Goal: Complete application form

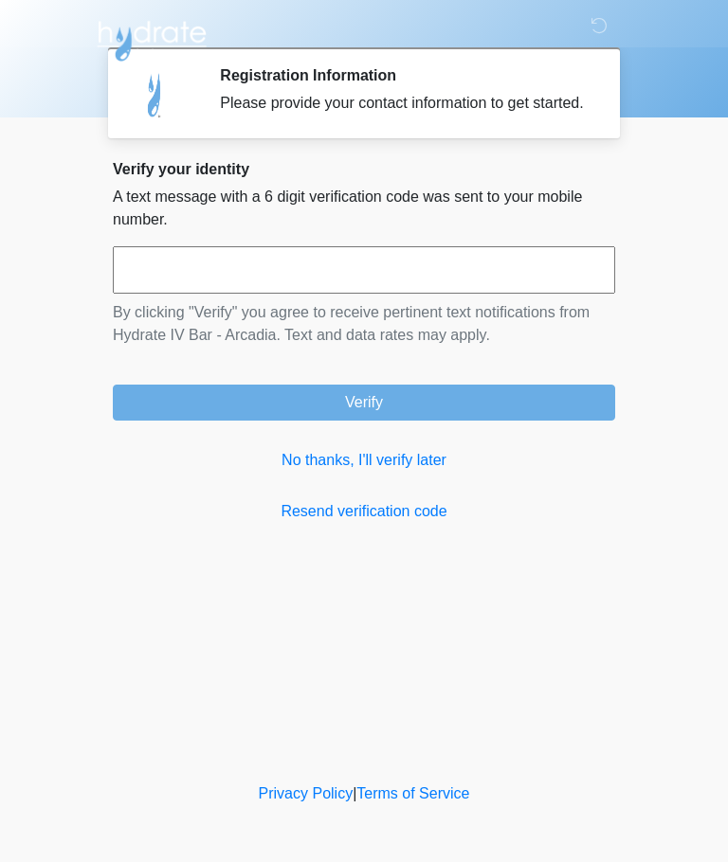
scroll to position [1, 0]
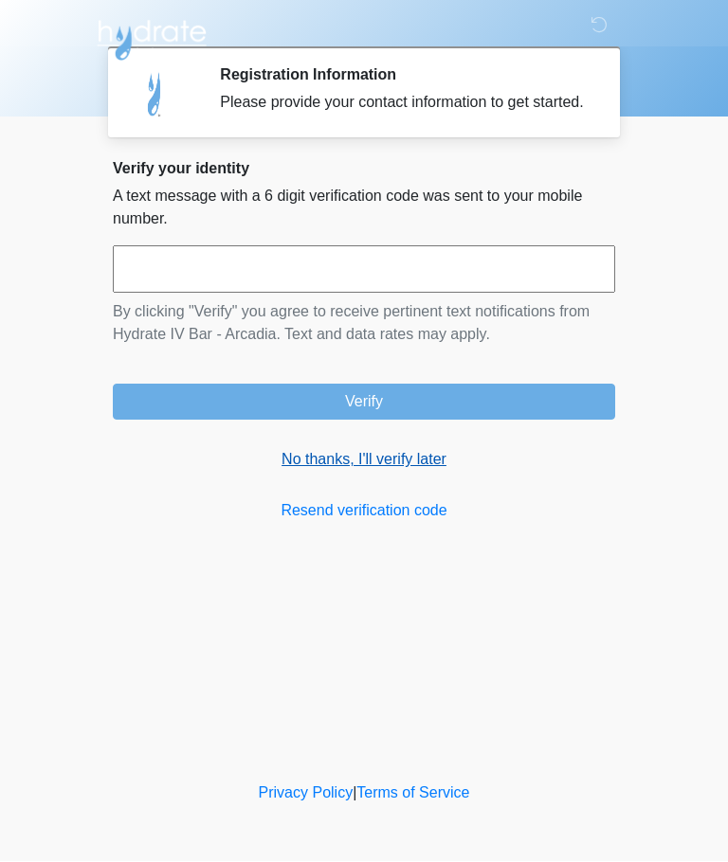
click at [423, 472] on link "No thanks, I'll verify later" at bounding box center [364, 460] width 502 height 23
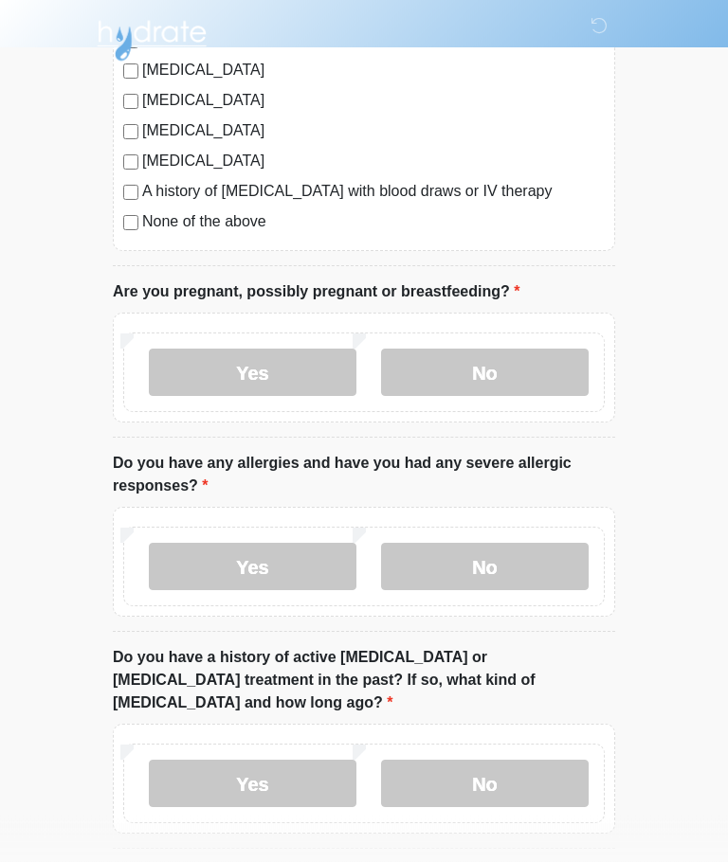
scroll to position [580, 0]
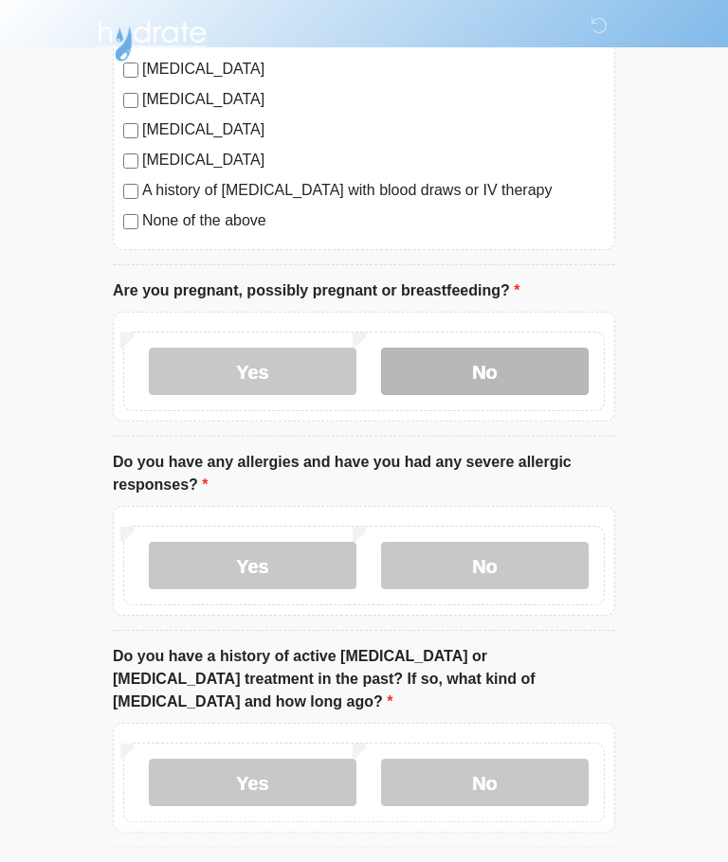
click at [542, 375] on label "No" at bounding box center [485, 371] width 208 height 47
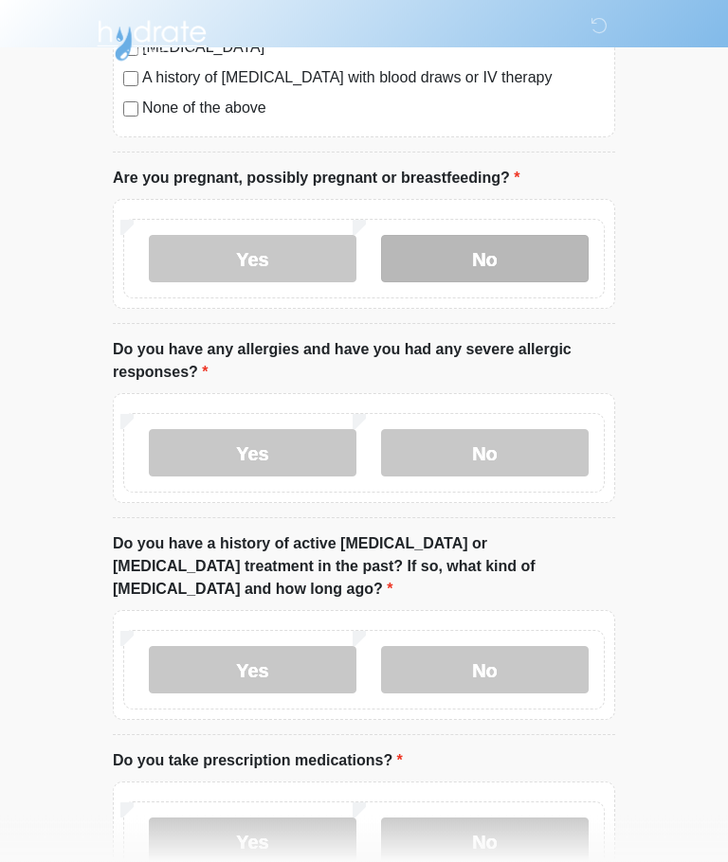
scroll to position [693, 0]
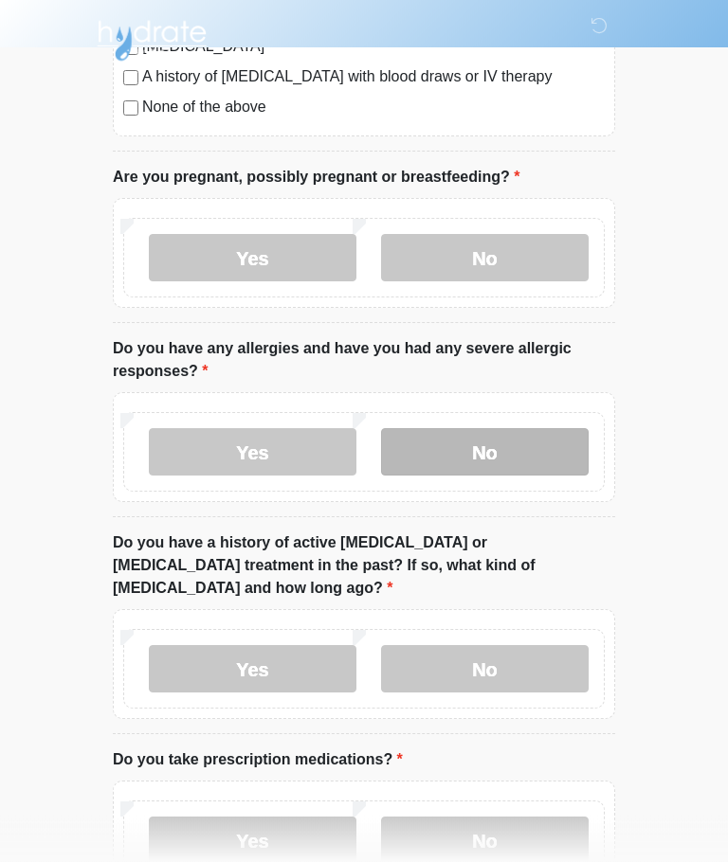
click at [536, 459] on label "No" at bounding box center [485, 452] width 208 height 47
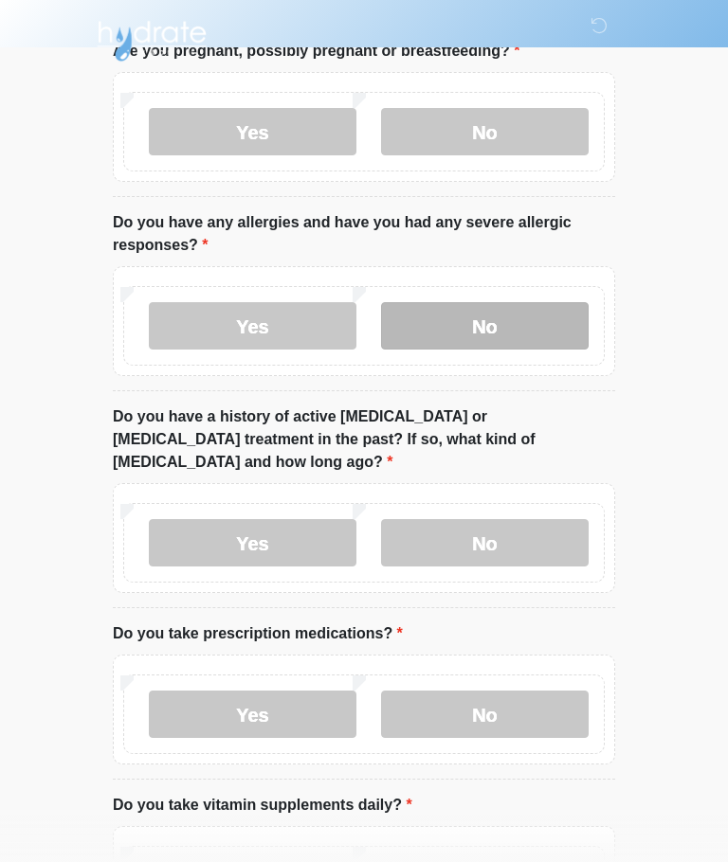
scroll to position [821, 0]
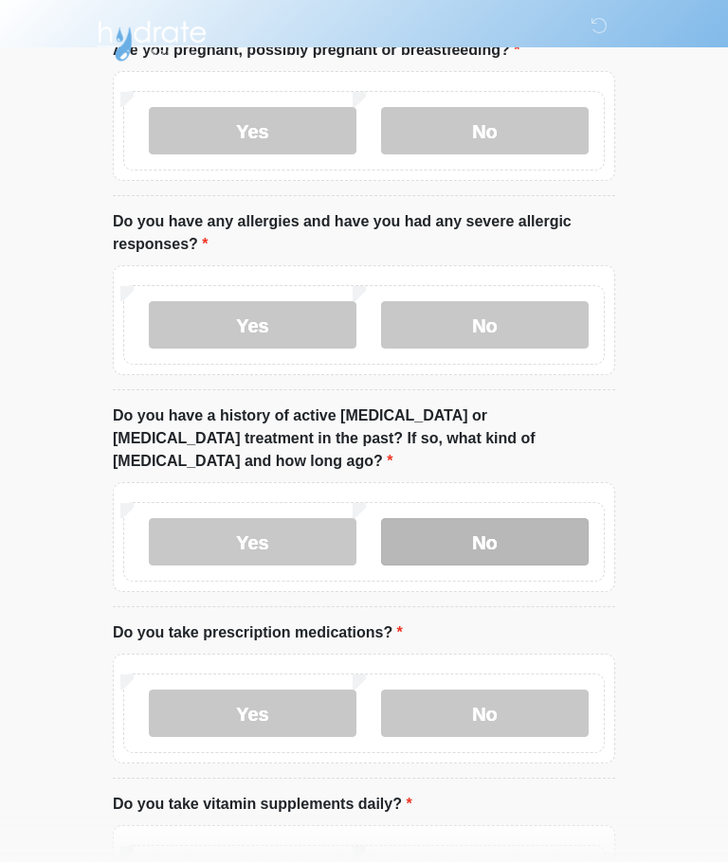
click at [516, 518] on label "No" at bounding box center [485, 541] width 208 height 47
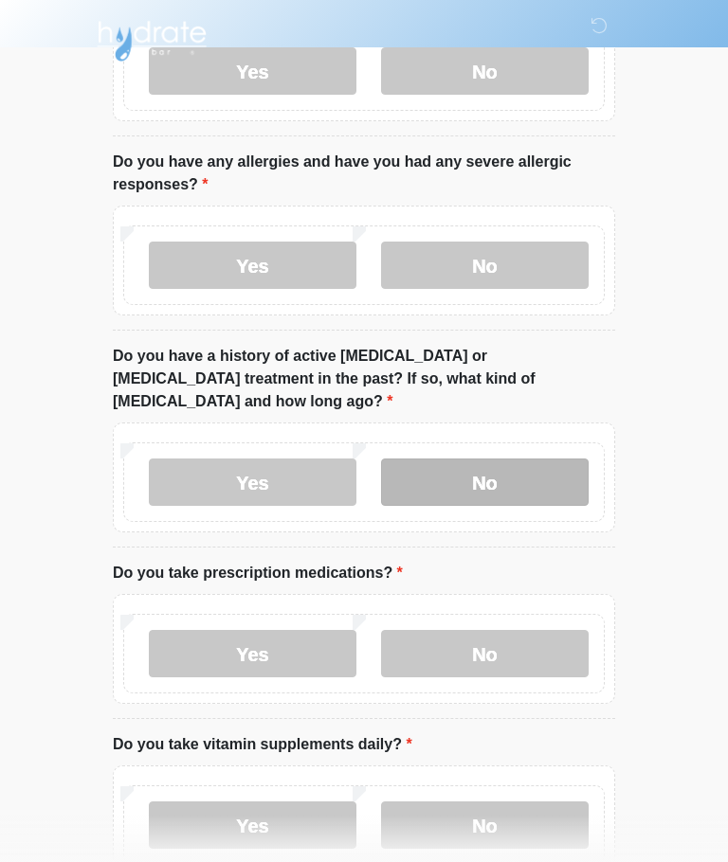
scroll to position [971, 0]
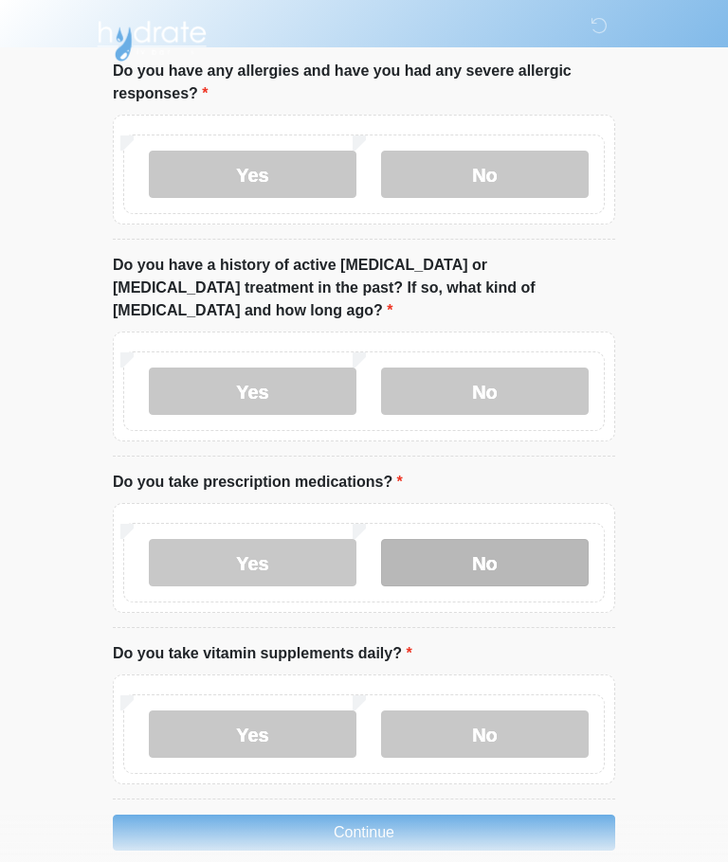
click at [532, 540] on label "No" at bounding box center [485, 562] width 208 height 47
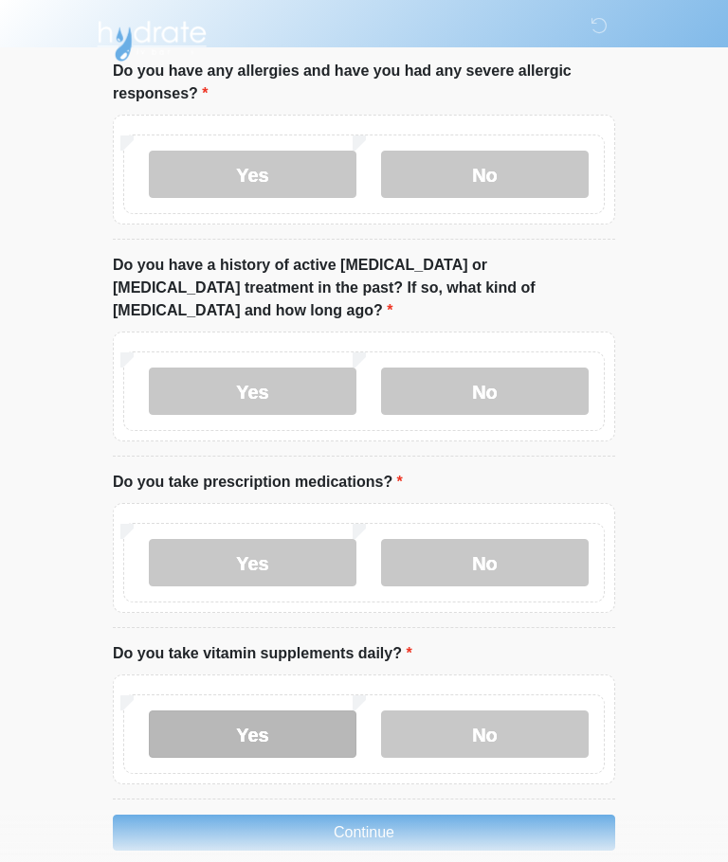
click at [281, 717] on label "Yes" at bounding box center [253, 734] width 208 height 47
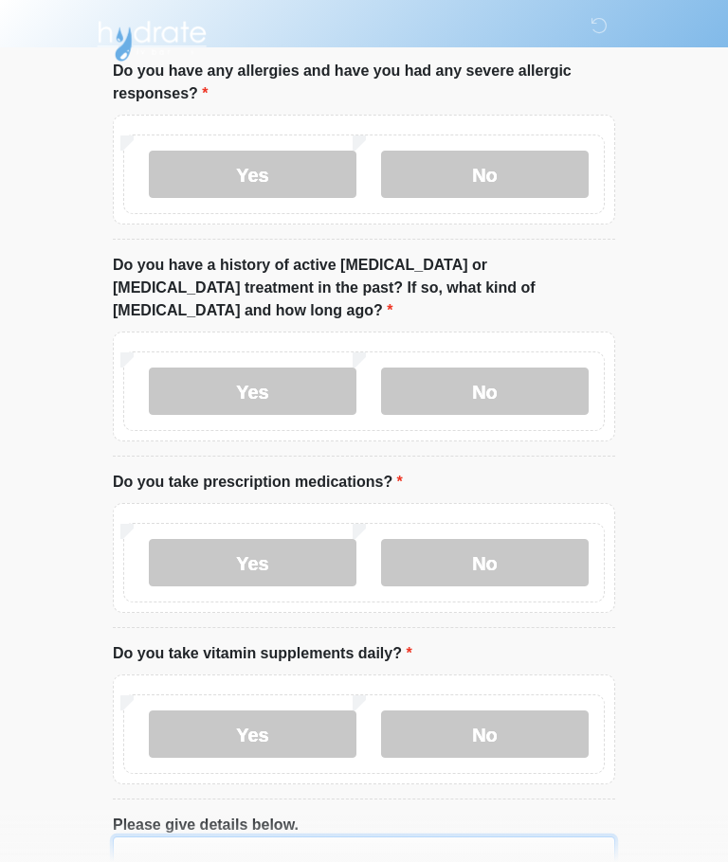
click at [438, 837] on textarea "Please give details below." at bounding box center [364, 878] width 502 height 82
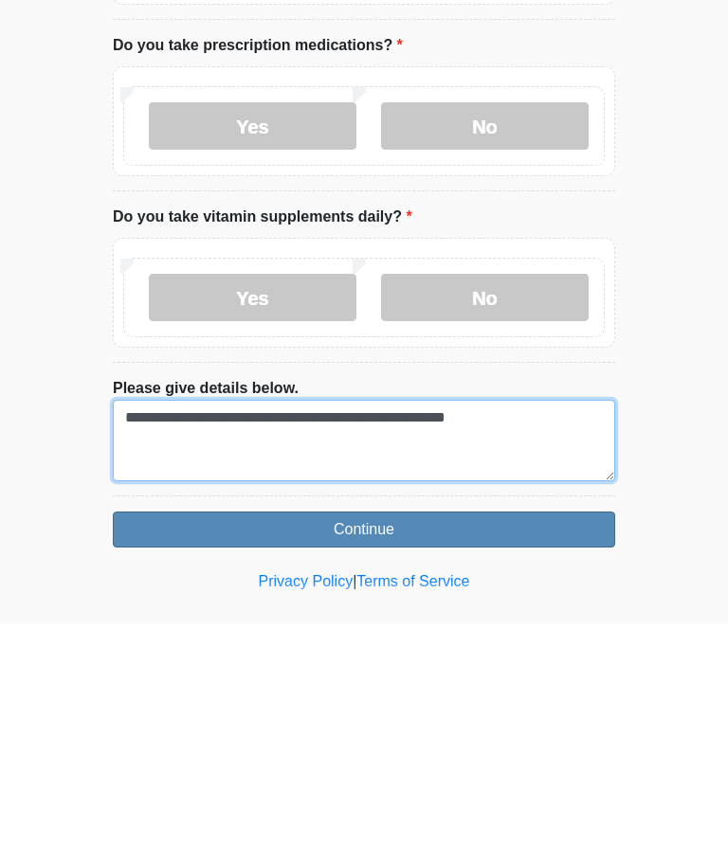
type textarea "**********"
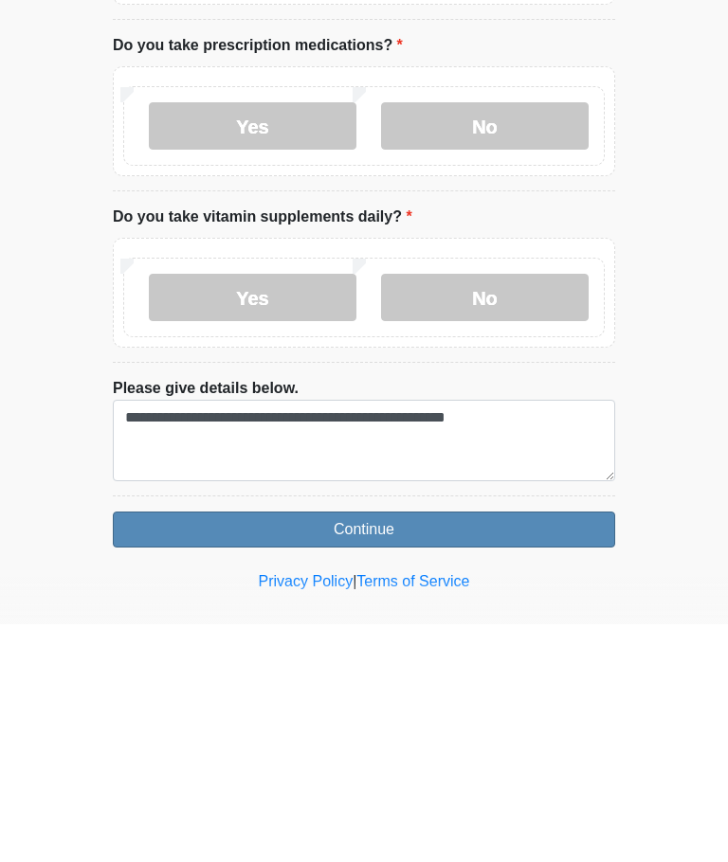
click at [544, 750] on button "Continue" at bounding box center [364, 768] width 502 height 36
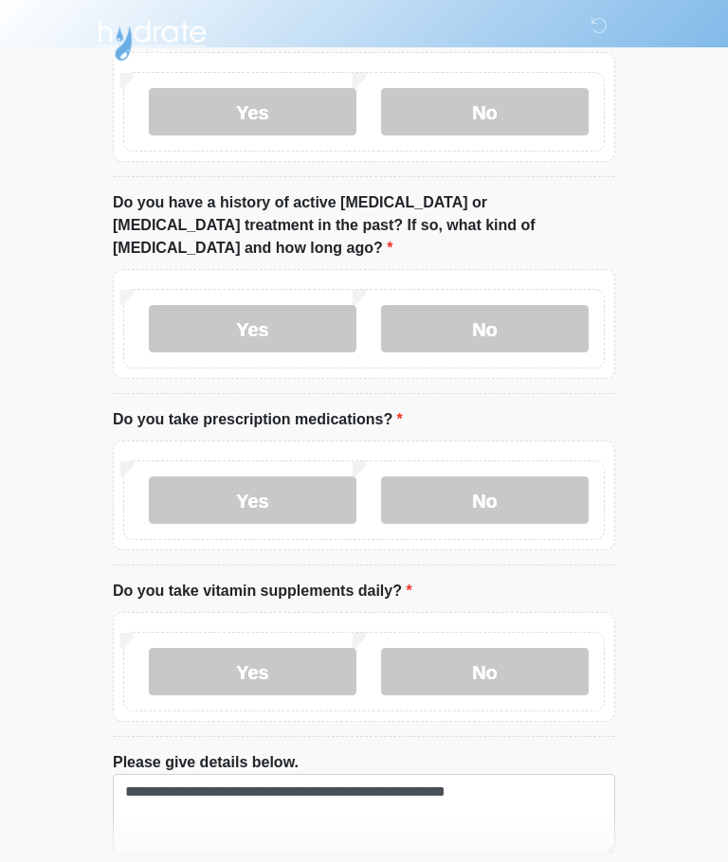
scroll to position [1105, 0]
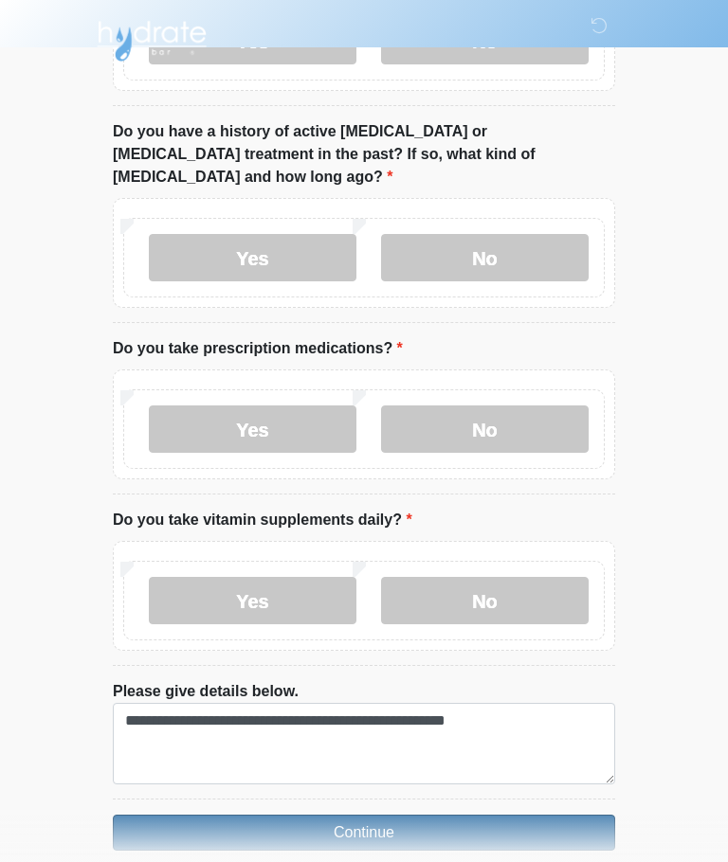
click at [522, 815] on button "Continue" at bounding box center [364, 833] width 502 height 36
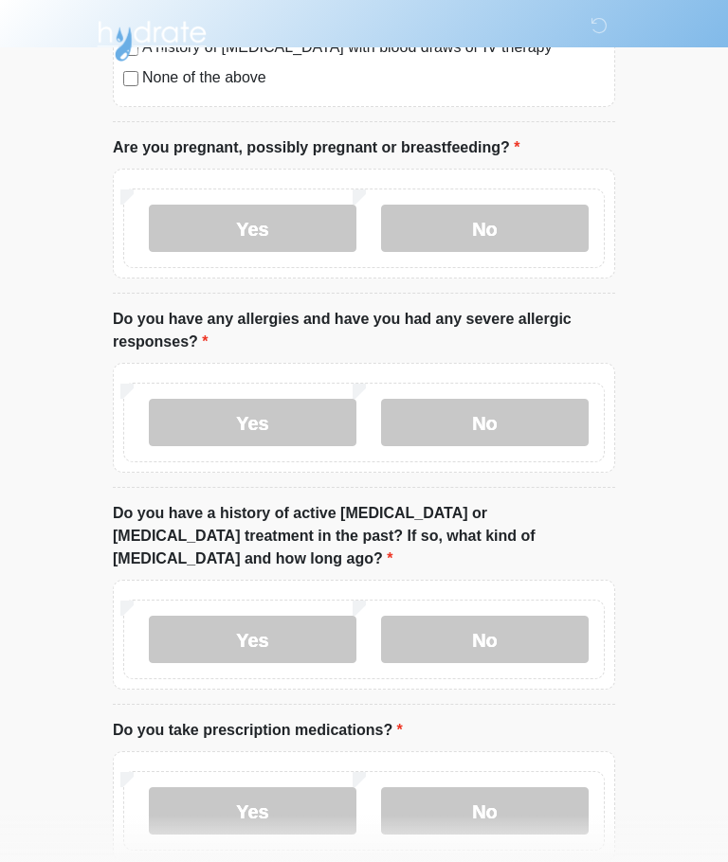
scroll to position [0, 0]
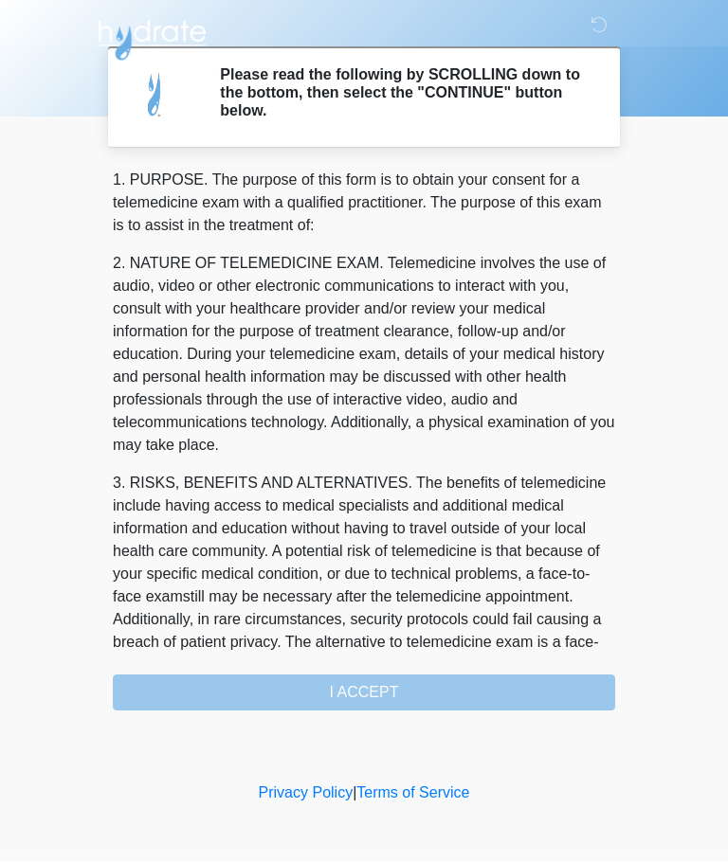
click at [556, 694] on div "1. PURPOSE. The purpose of this form is to obtain your consent for a telemedici…" at bounding box center [364, 441] width 502 height 542
click at [542, 94] on h2 "Please read the following by SCROLLING down to the bottom, then select the "CON…" at bounding box center [403, 93] width 367 height 55
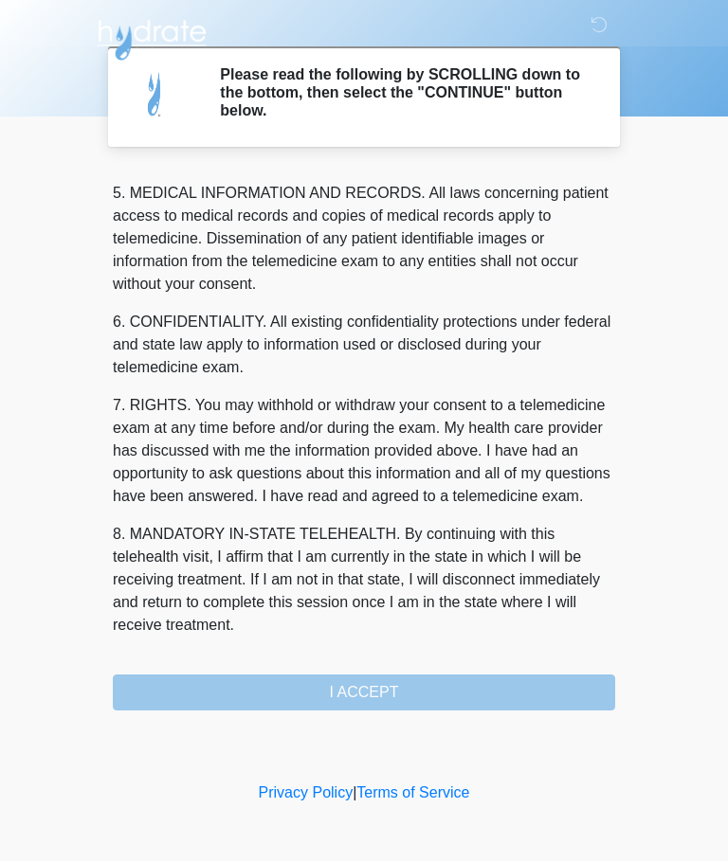
scroll to position [616, 0]
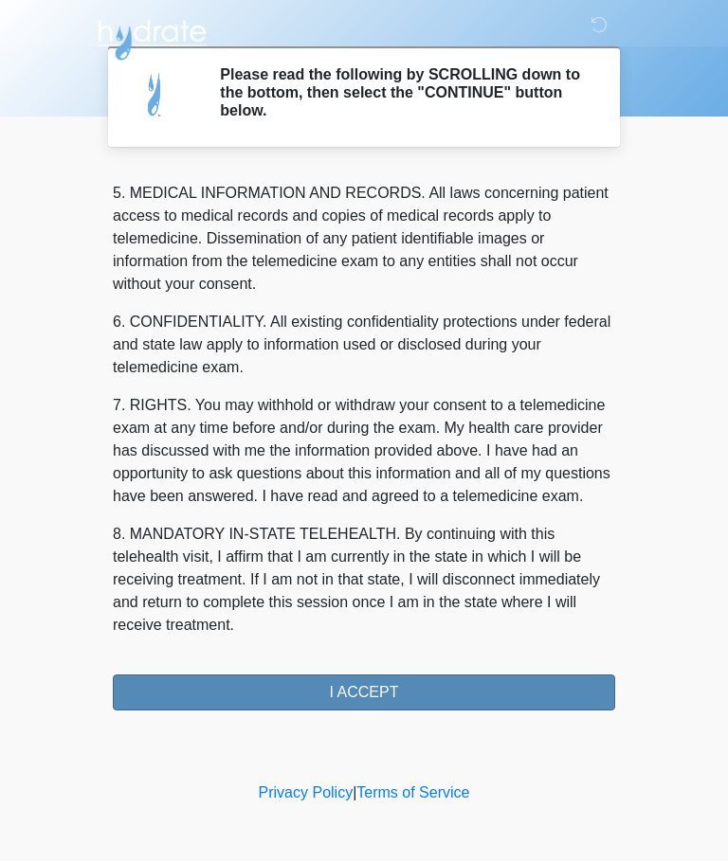
click at [482, 686] on button "I ACCEPT" at bounding box center [364, 694] width 502 height 36
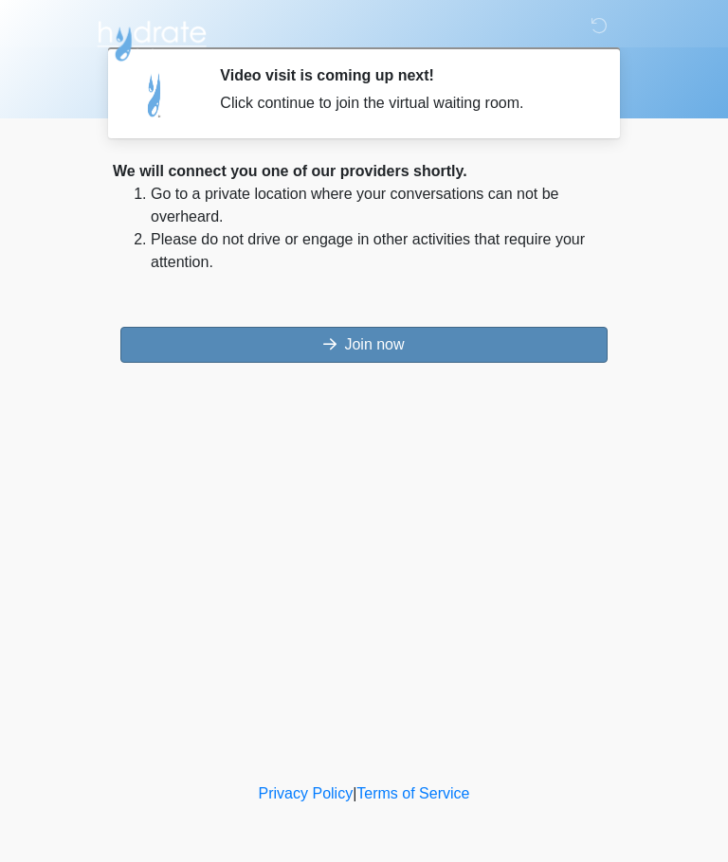
click at [547, 333] on button "Join now" at bounding box center [363, 345] width 487 height 36
